Goal: Navigation & Orientation: Find specific page/section

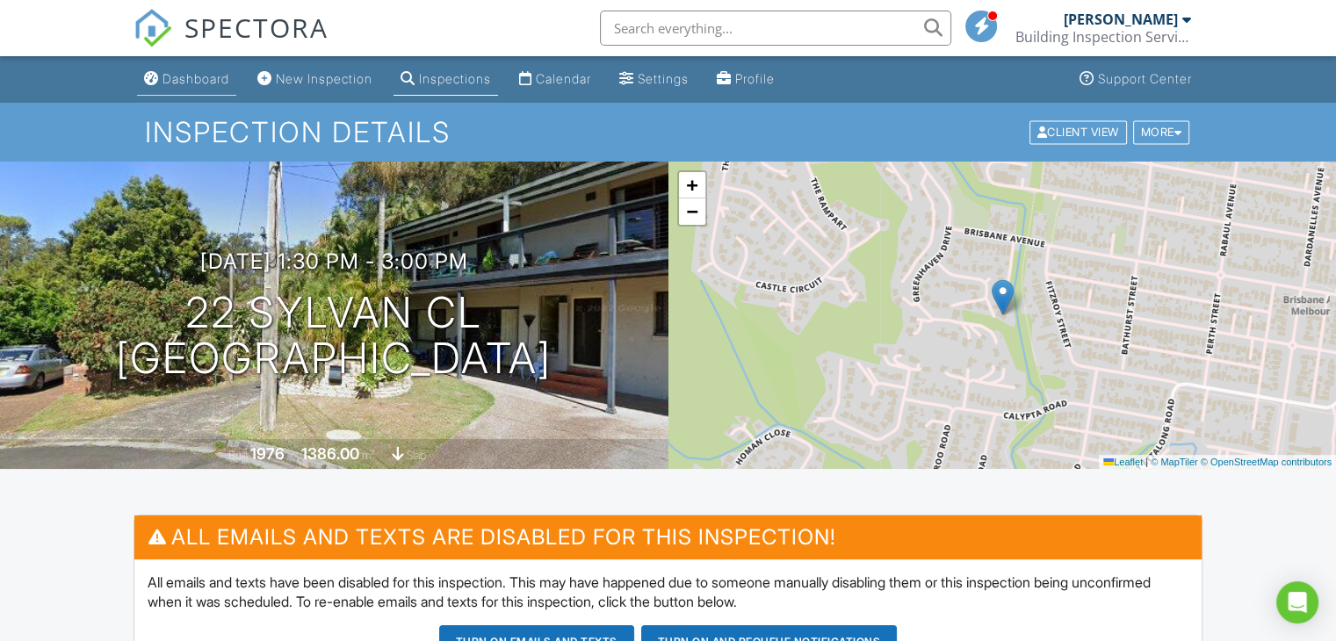
click at [213, 76] on div "Dashboard" at bounding box center [196, 78] width 67 height 15
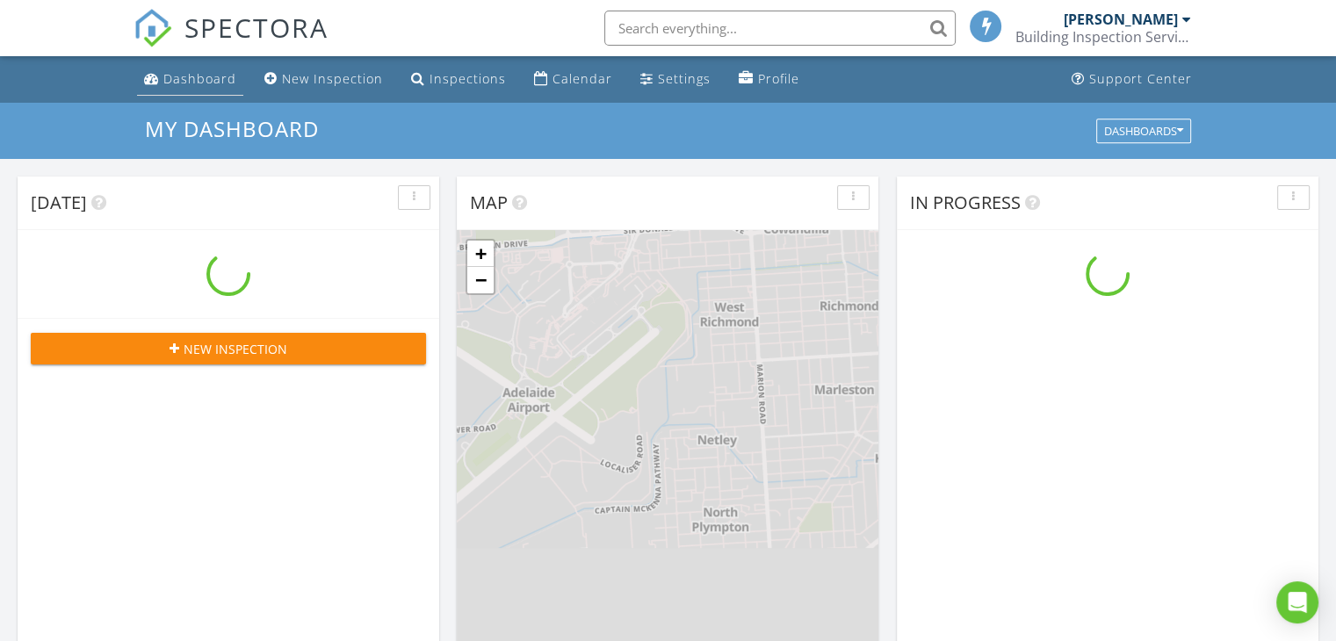
scroll to position [1626, 1363]
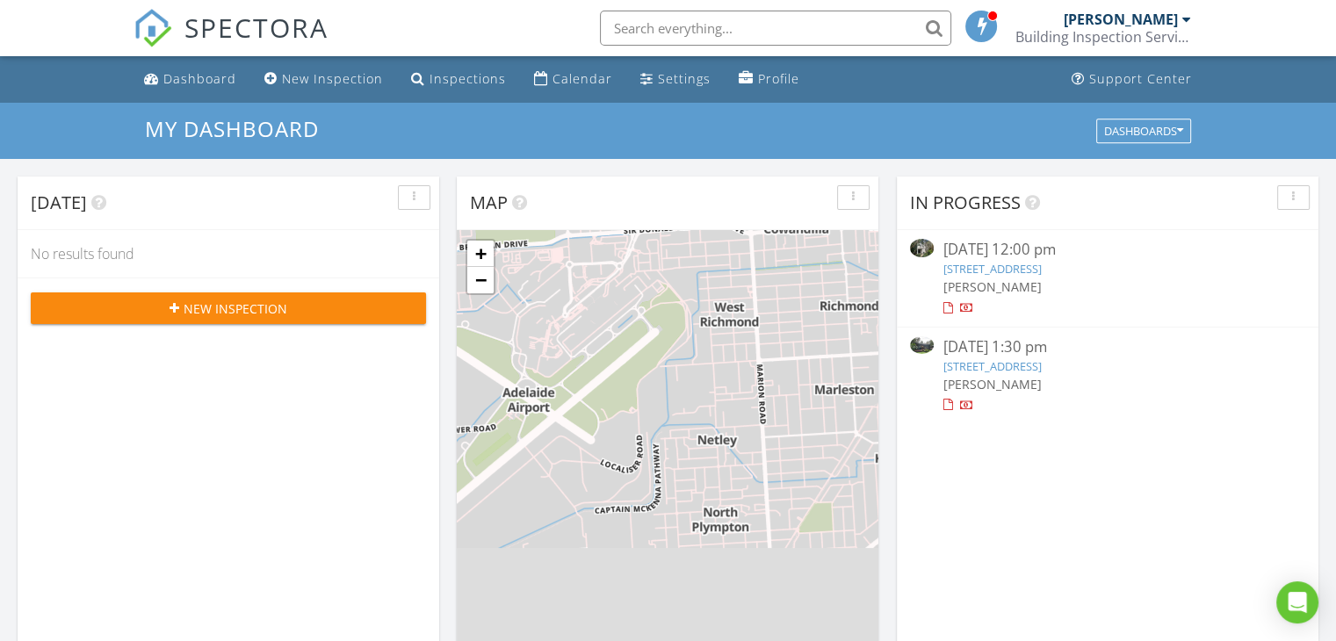
click at [958, 371] on link "22 Sylvan Cl, Umina Beach, NSW 2257" at bounding box center [992, 366] width 98 height 16
